Goal: Communication & Community: Answer question/provide support

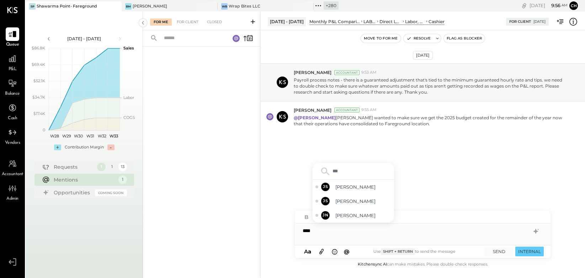
type input "****"
click at [358, 214] on span "[PERSON_NAME]" at bounding box center [363, 215] width 56 height 7
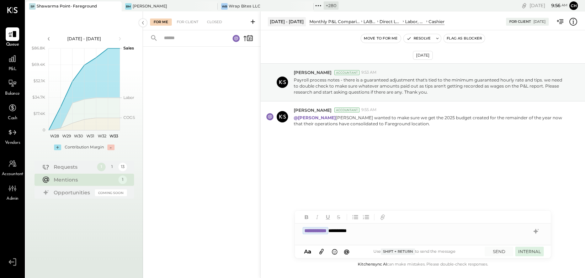
click at [531, 253] on button "INTERNAL" at bounding box center [529, 251] width 28 height 10
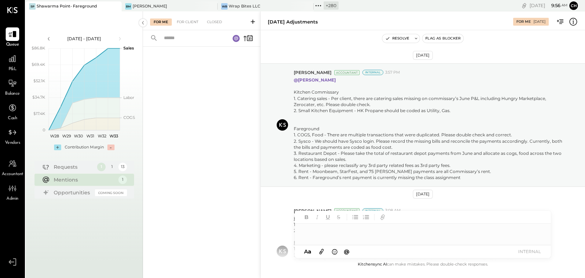
click at [206, 71] on div at bounding box center [201, 153] width 117 height 212
click at [117, 7] on icon at bounding box center [115, 6] width 9 height 9
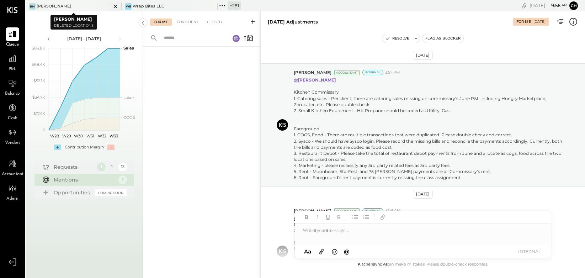
click at [117, 7] on icon at bounding box center [115, 6] width 9 height 9
click at [115, 6] on icon at bounding box center [115, 7] width 4 height 4
click at [115, 5] on icon at bounding box center [115, 6] width 9 height 9
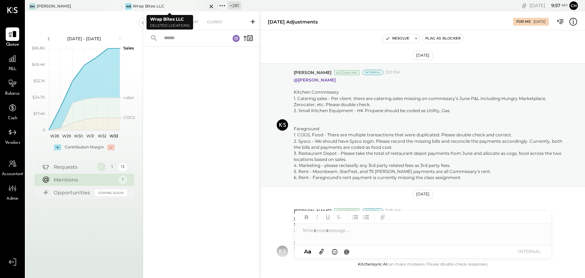
click at [117, 6] on icon at bounding box center [115, 7] width 4 height 4
